Goal: Task Accomplishment & Management: Complete application form

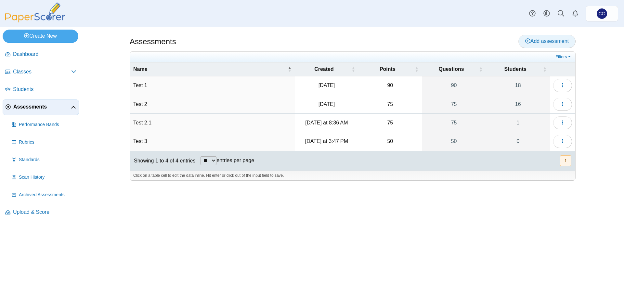
click at [545, 43] on span "Add assessment" at bounding box center [547, 41] width 44 height 6
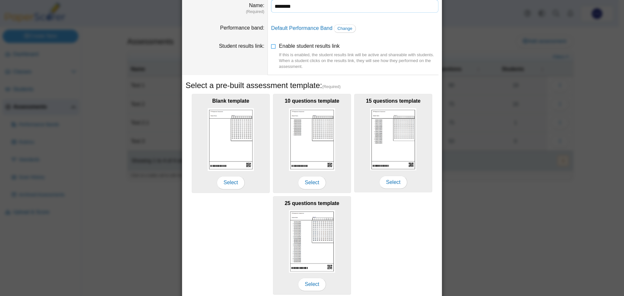
scroll to position [58, 0]
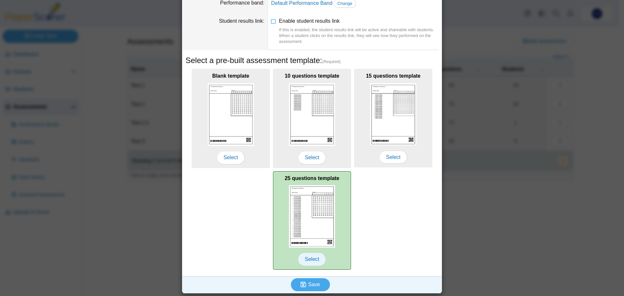
type input "********"
click at [307, 261] on span "Select" at bounding box center [312, 259] width 28 height 13
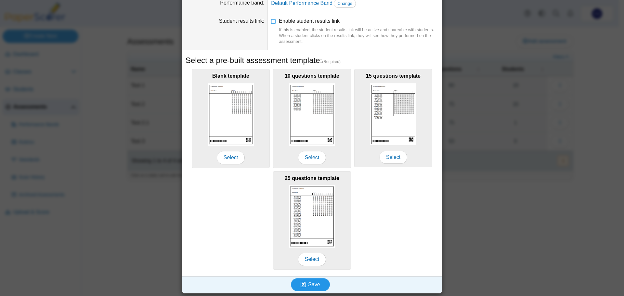
click at [324, 283] on button "Save" at bounding box center [310, 284] width 39 height 13
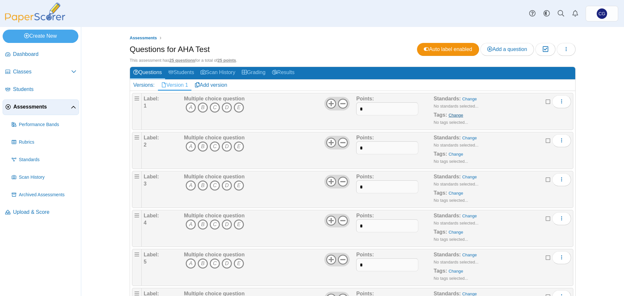
click at [453, 114] on link "Change" at bounding box center [455, 115] width 15 height 5
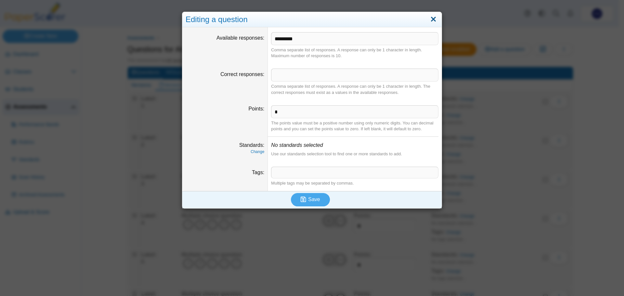
click at [431, 19] on link "Close" at bounding box center [433, 19] width 10 height 11
